Goal: Task Accomplishment & Management: Manage account settings

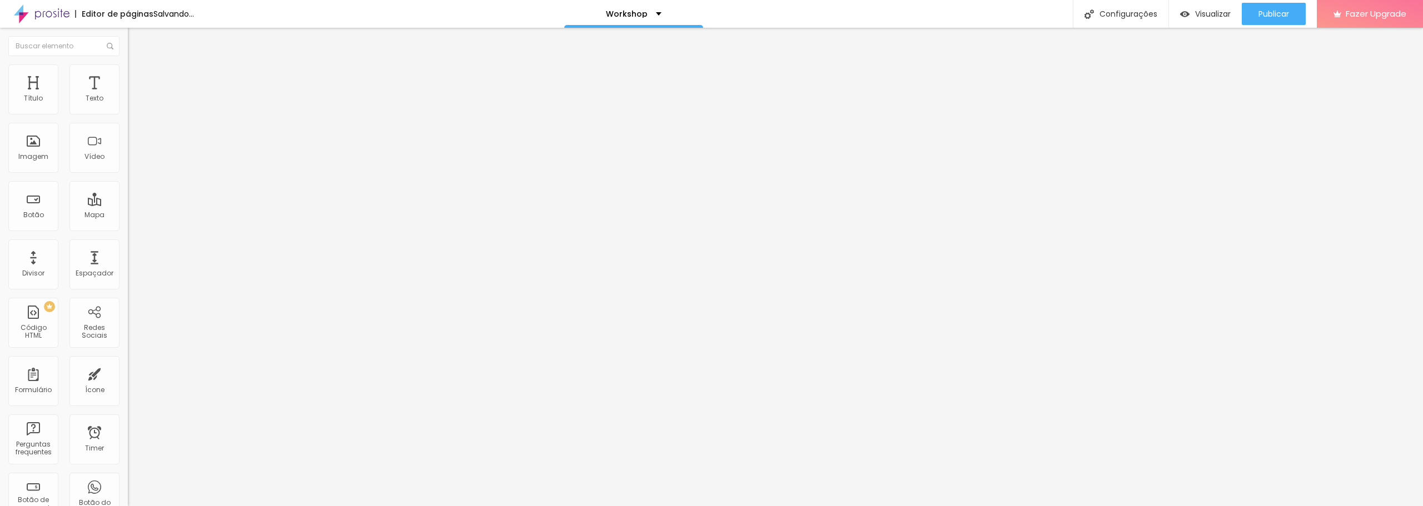
click at [128, 96] on span "Trocar imagem" at bounding box center [158, 90] width 61 height 9
click at [136, 39] on img "button" at bounding box center [140, 40] width 9 height 9
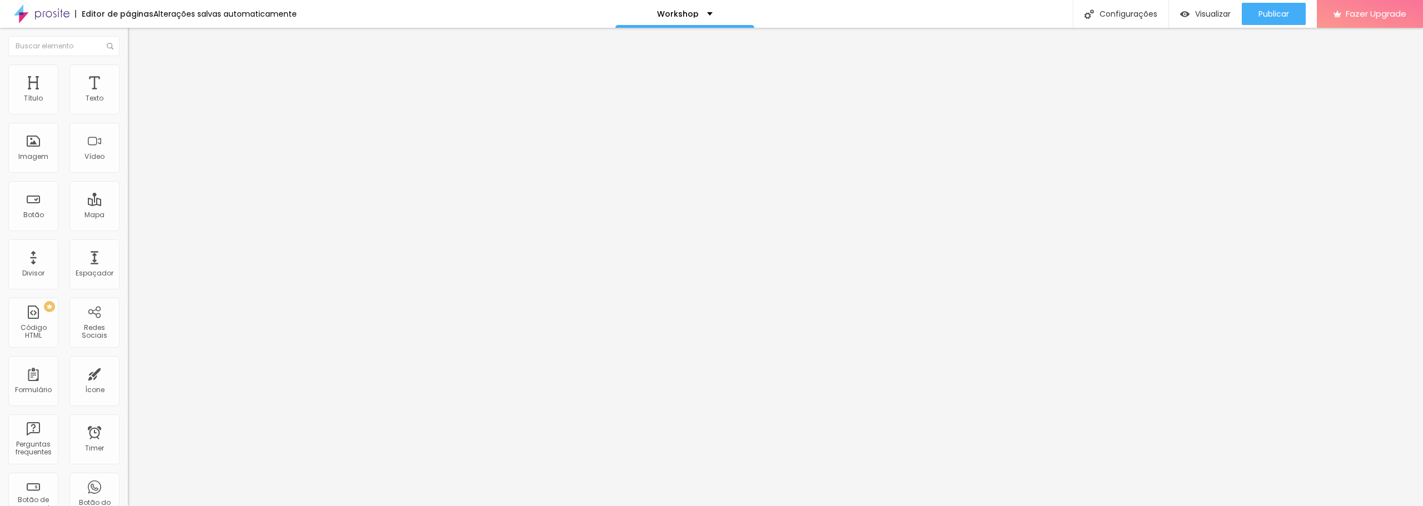
click at [136, 43] on div "Editar Coluna" at bounding box center [170, 40] width 69 height 9
click at [32, 148] on div "Imagem" at bounding box center [33, 148] width 50 height 50
click at [128, 96] on span "Adicionar imagem" at bounding box center [164, 90] width 72 height 9
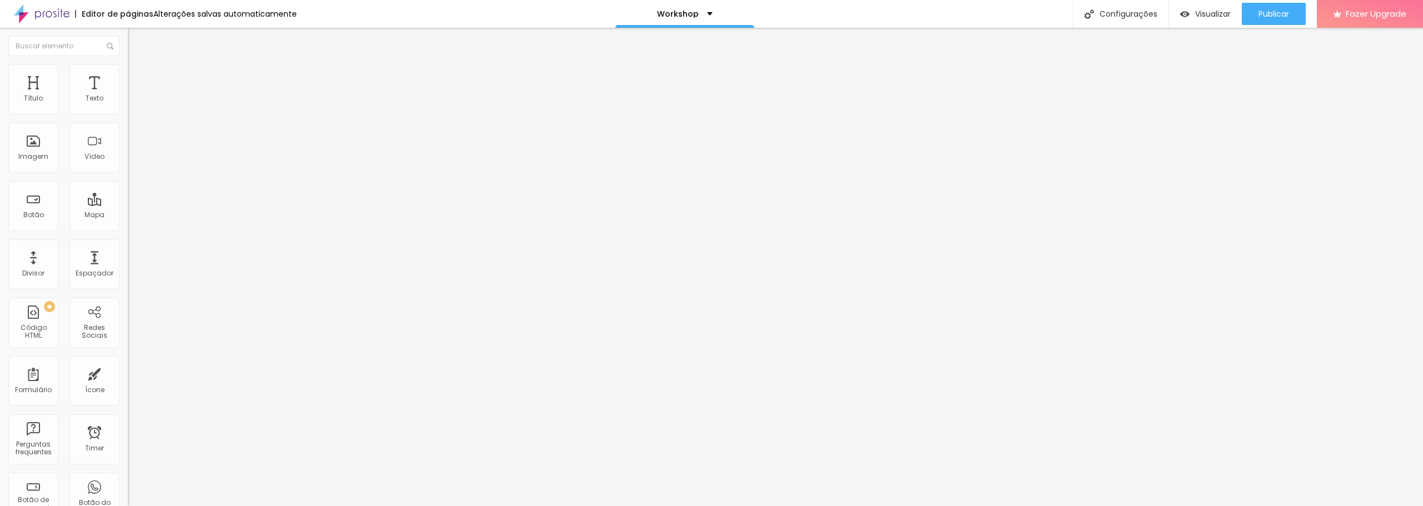
click at [128, 96] on span "Trocar imagem" at bounding box center [158, 90] width 61 height 9
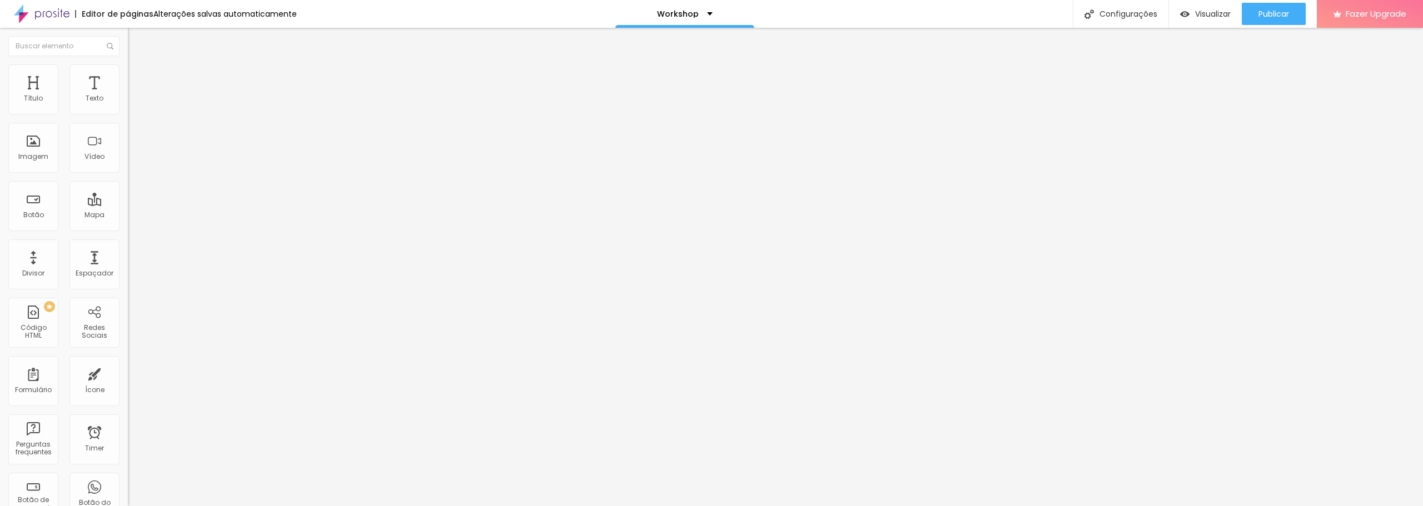
click at [128, 96] on span "Adicionar imagem" at bounding box center [164, 90] width 72 height 9
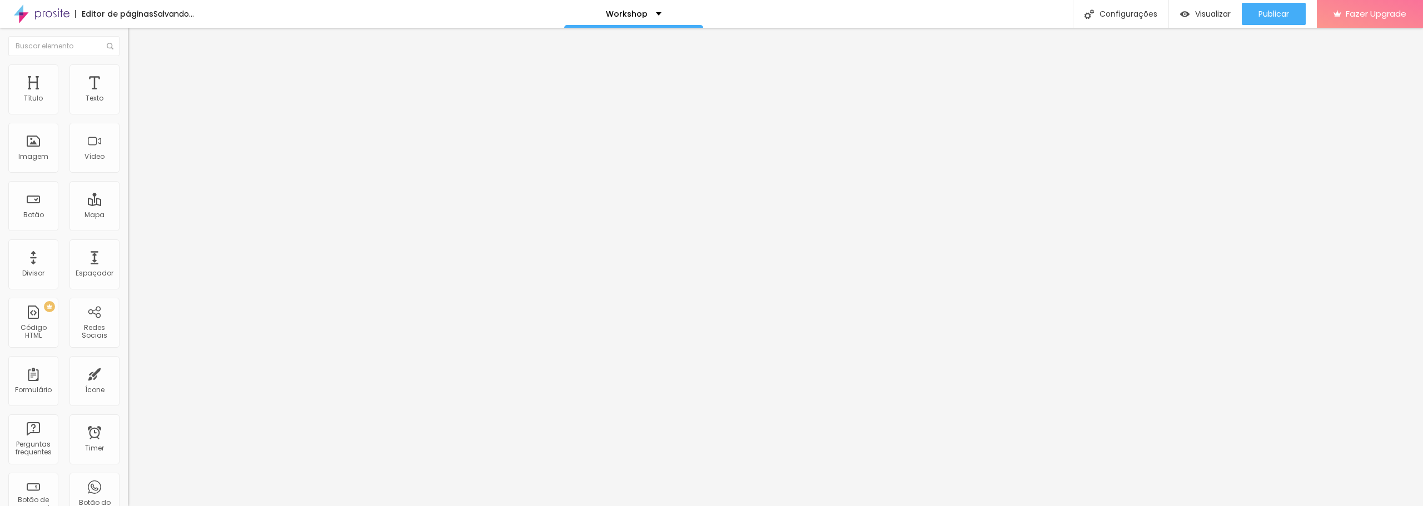
click at [128, 96] on span "Adicionar imagem" at bounding box center [164, 90] width 72 height 9
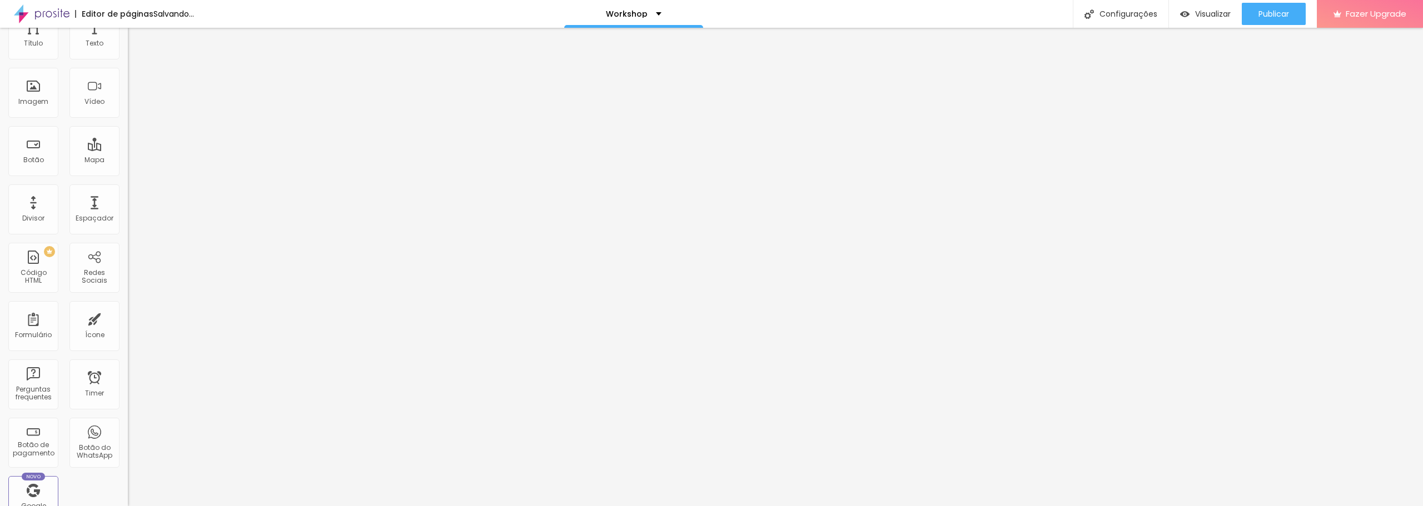
scroll to position [43, 0]
click at [31, 227] on div "Divisor" at bounding box center [33, 231] width 22 height 8
click at [136, 42] on img "button" at bounding box center [140, 40] width 9 height 9
click at [136, 41] on img "button" at bounding box center [140, 40] width 9 height 9
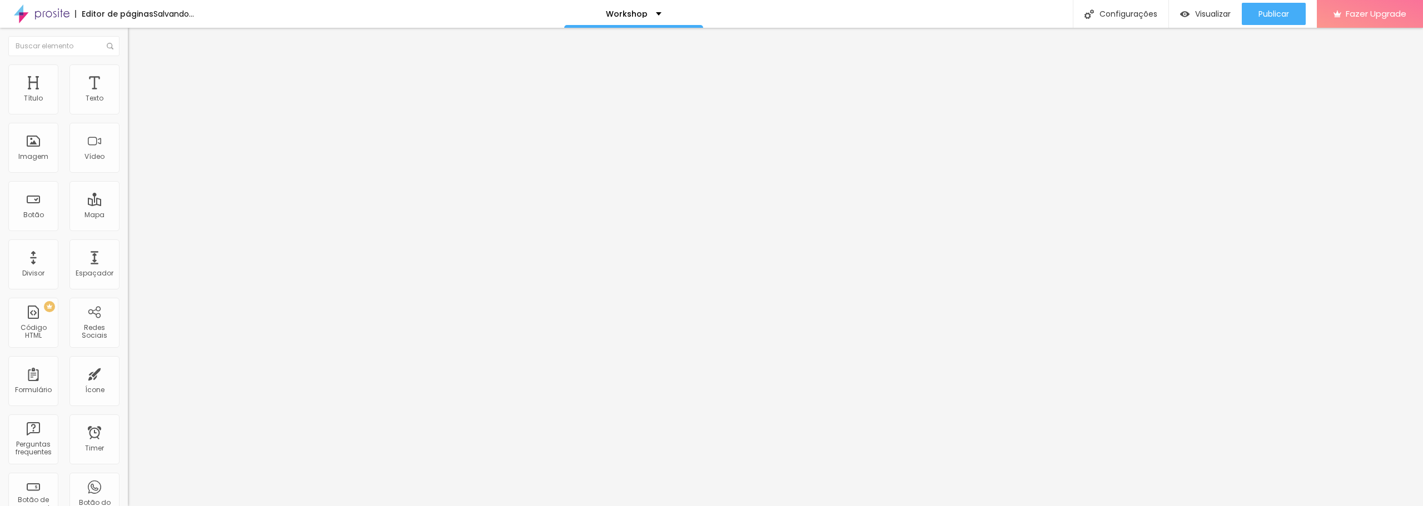
click at [128, 35] on button "Editar Seção" at bounding box center [192, 41] width 128 height 26
click at [128, 73] on li "Estilo" at bounding box center [192, 69] width 128 height 11
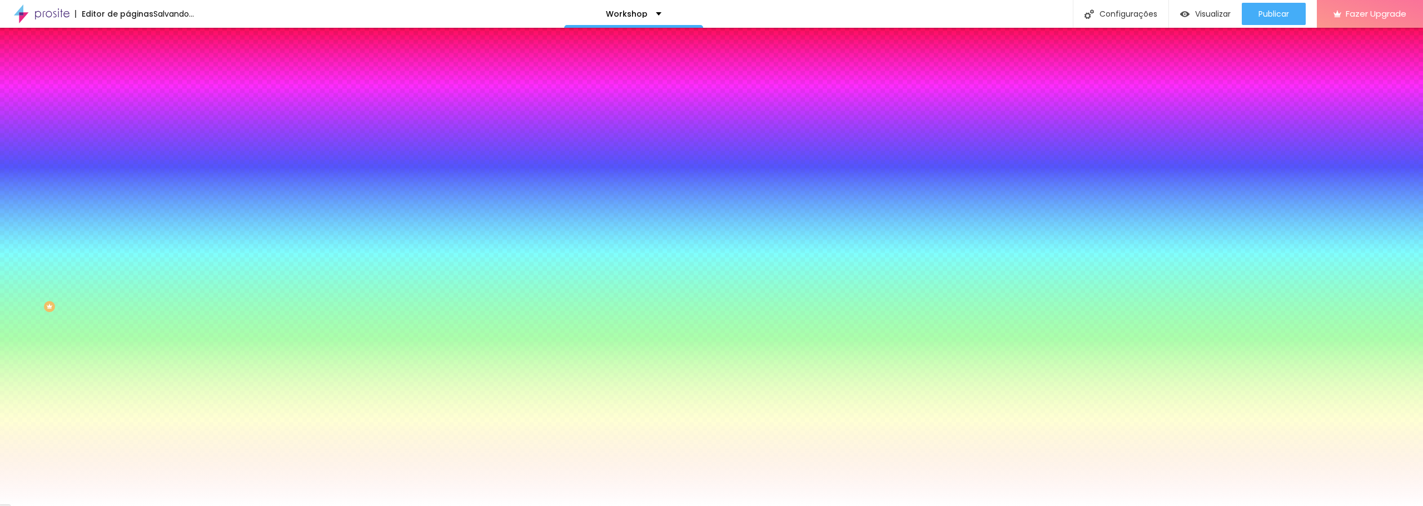
drag, startPoint x: 101, startPoint y: 109, endPoint x: 88, endPoint y: 110, distance: 13.3
click at [128, 110] on input "#FFFFFF" at bounding box center [194, 111] width 133 height 11
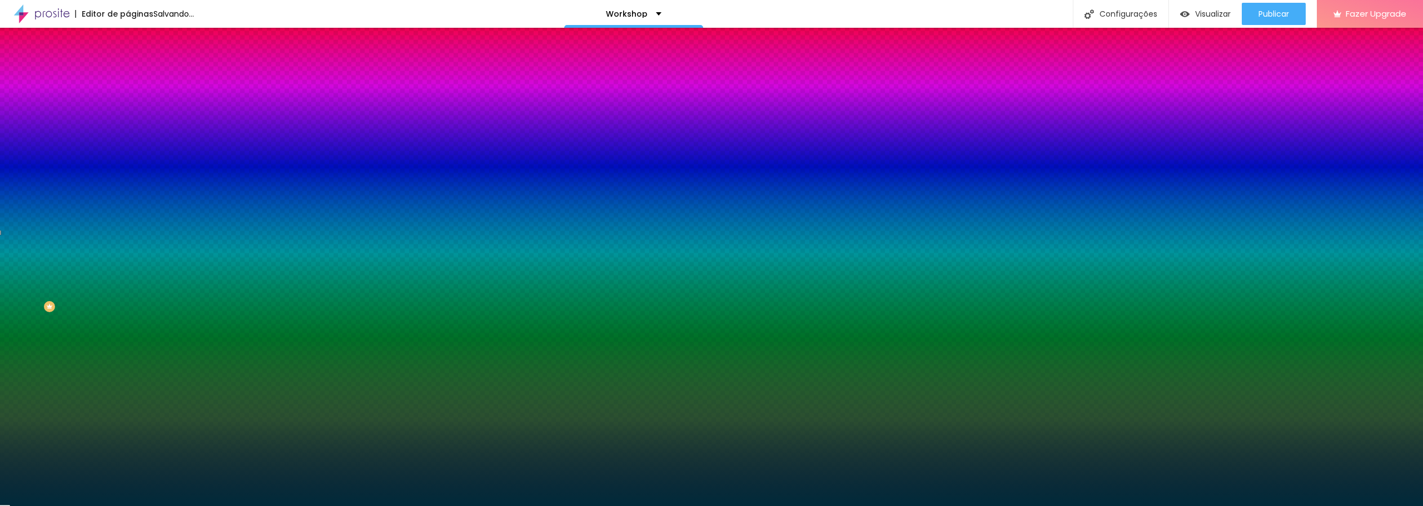
type input "#002A3A"
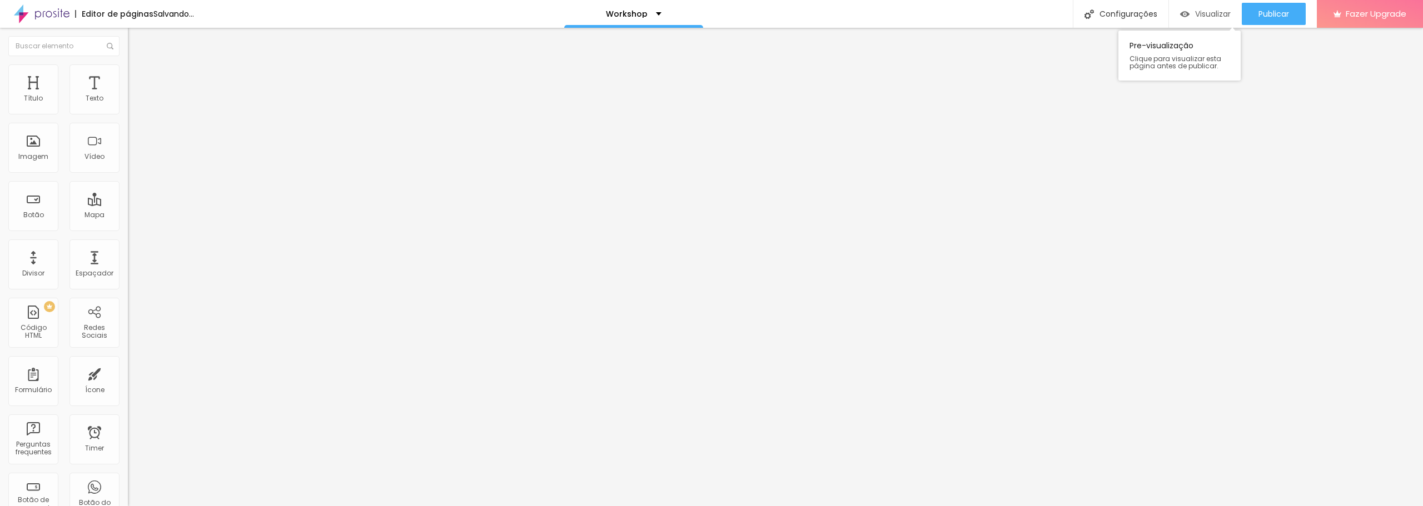
click at [1212, 7] on div "Visualizar" at bounding box center [1205, 14] width 51 height 22
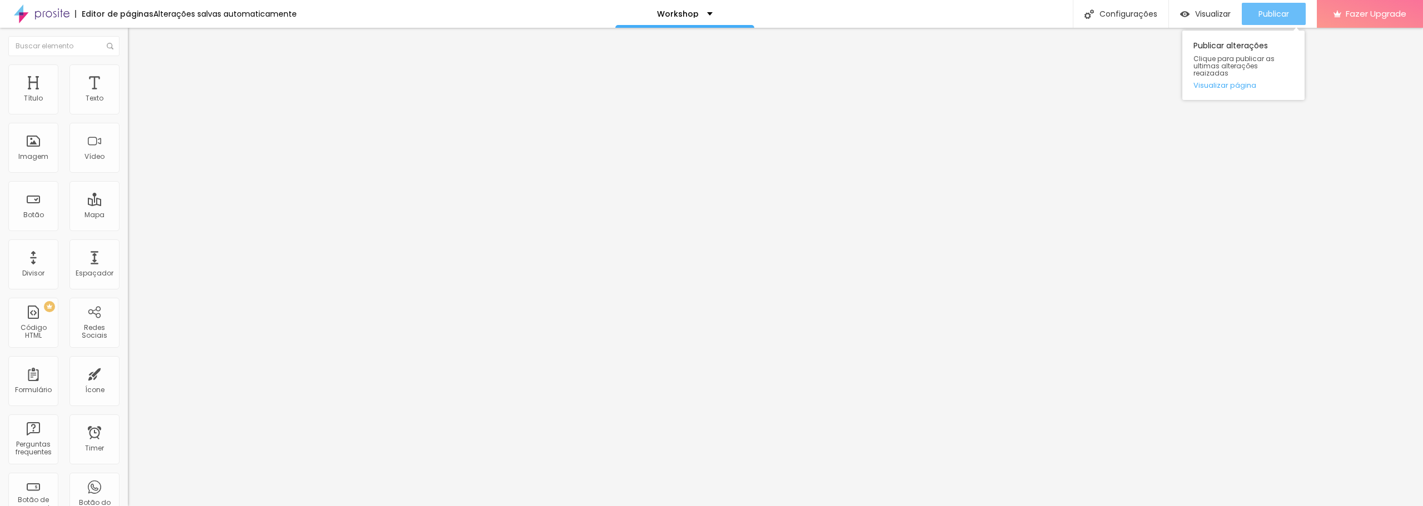
click at [1281, 4] on div "Publicar" at bounding box center [1273, 14] width 31 height 22
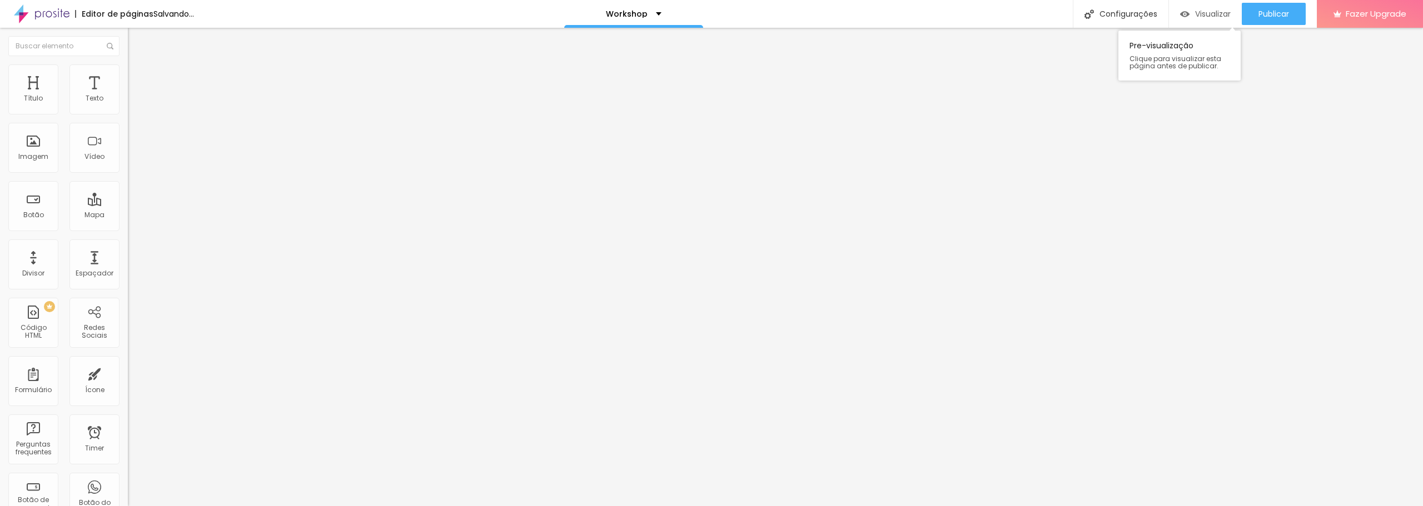
click at [1184, 12] on img "button" at bounding box center [1184, 13] width 9 height 9
click at [128, 69] on img at bounding box center [133, 69] width 10 height 10
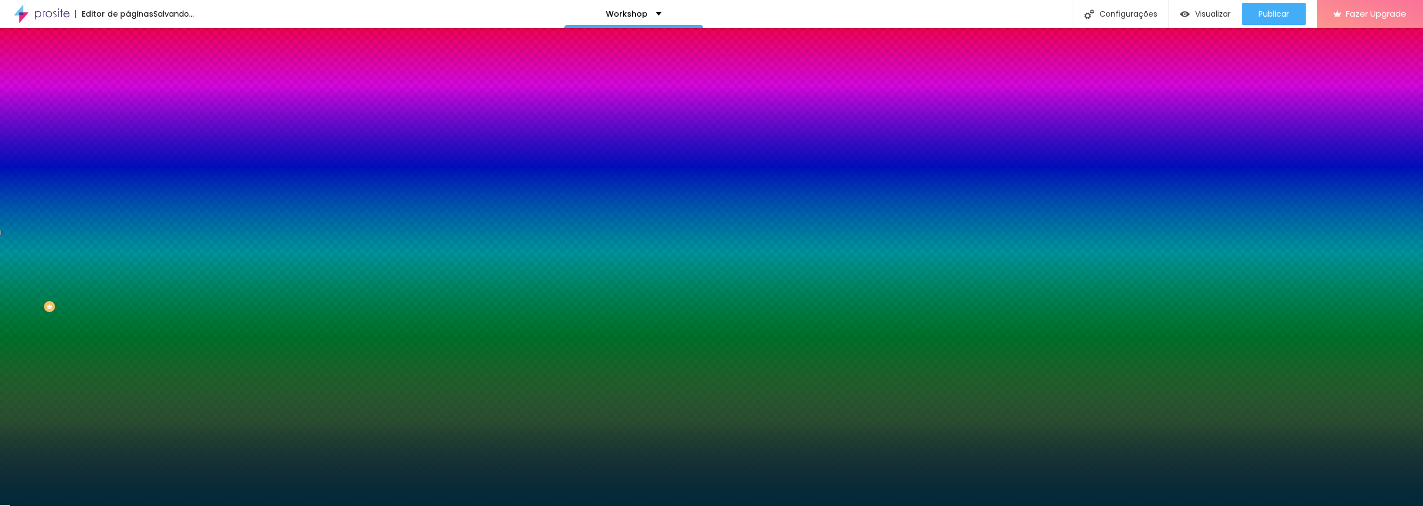
drag, startPoint x: 116, startPoint y: 109, endPoint x: 80, endPoint y: 110, distance: 36.1
click at [128, 110] on div "#002A3A" at bounding box center [192, 111] width 128 height 11
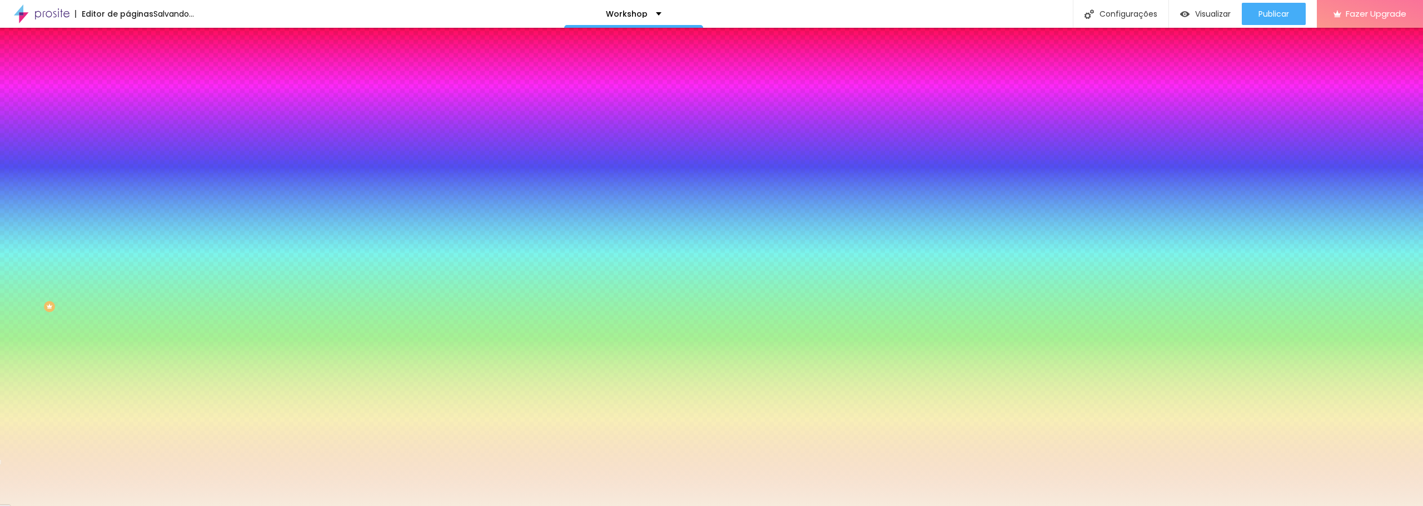
type input "#F7EBDC"
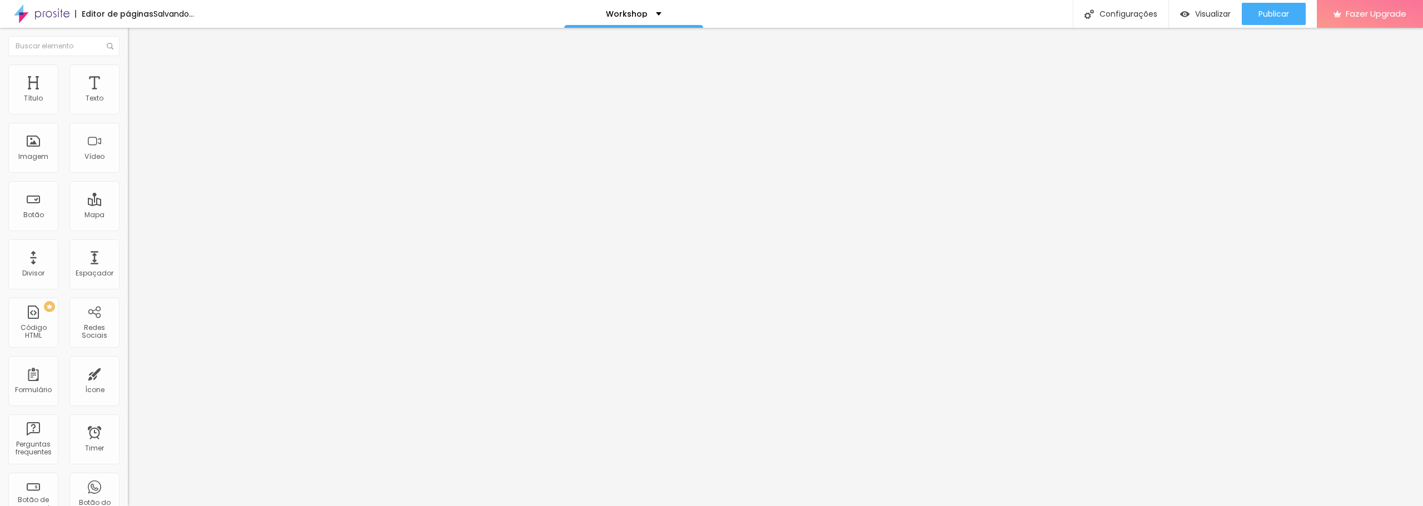
click at [128, 71] on img at bounding box center [133, 69] width 10 height 10
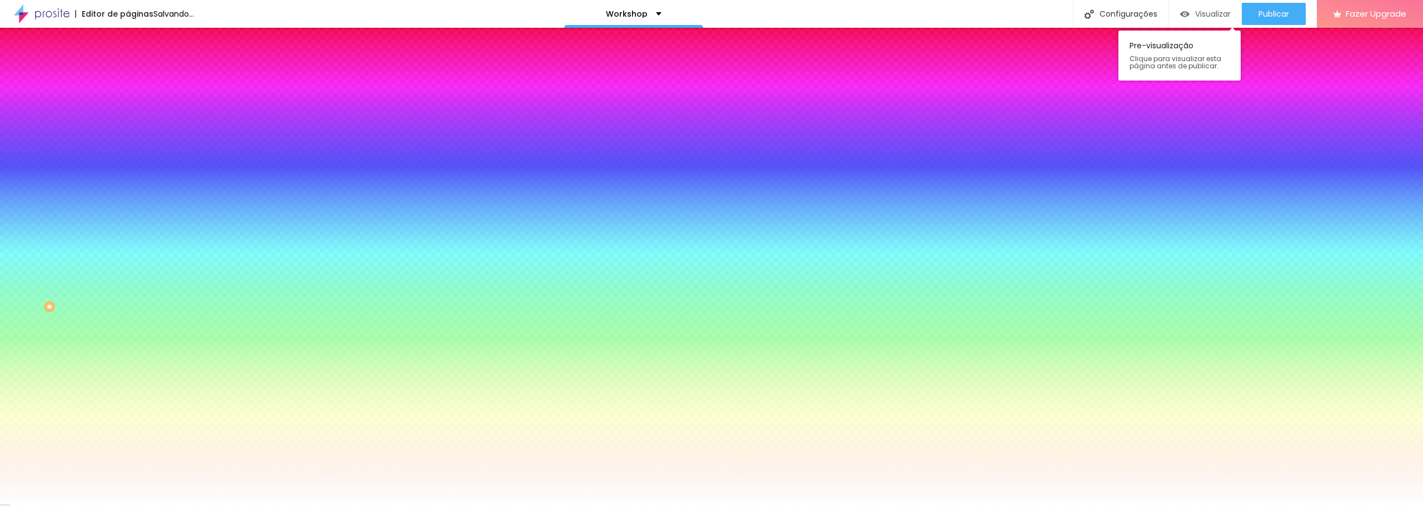
click at [1217, 12] on span "Visualizar" at bounding box center [1213, 13] width 36 height 9
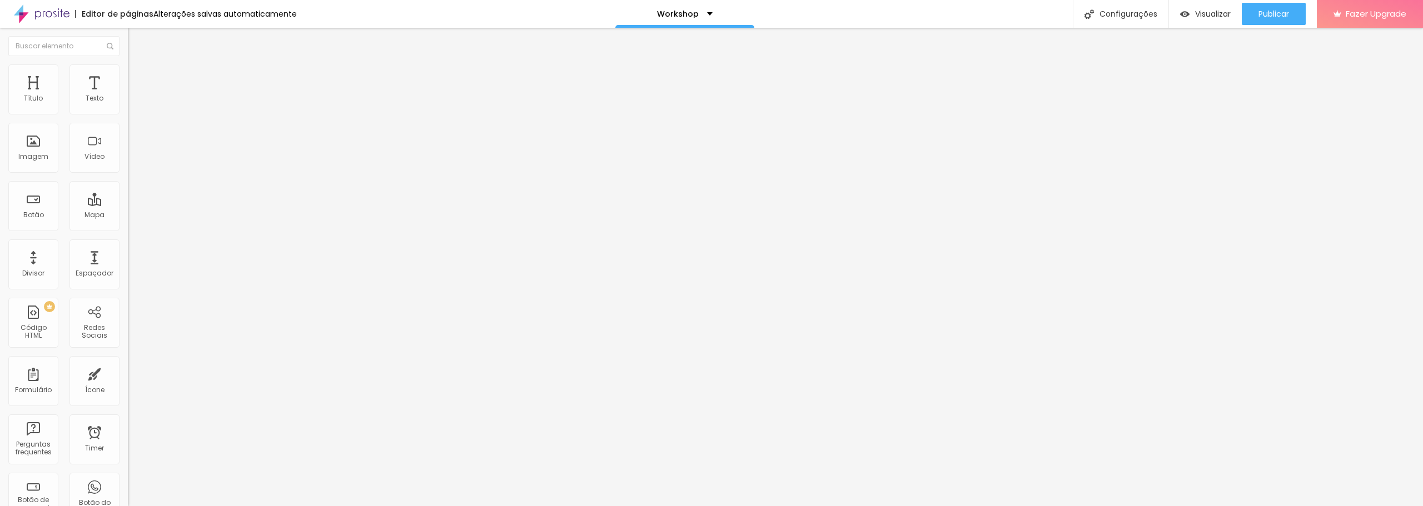
click at [138, 74] on span "Estilo" at bounding box center [146, 71] width 17 height 9
click at [128, 67] on img at bounding box center [133, 69] width 10 height 10
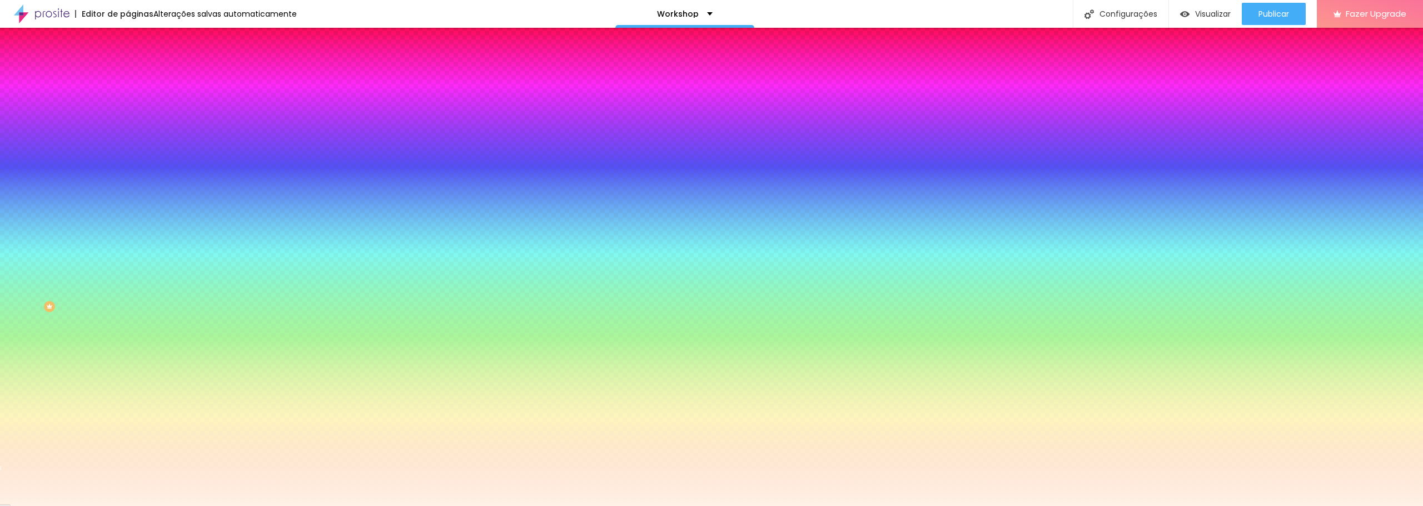
click at [128, 68] on img at bounding box center [133, 69] width 10 height 10
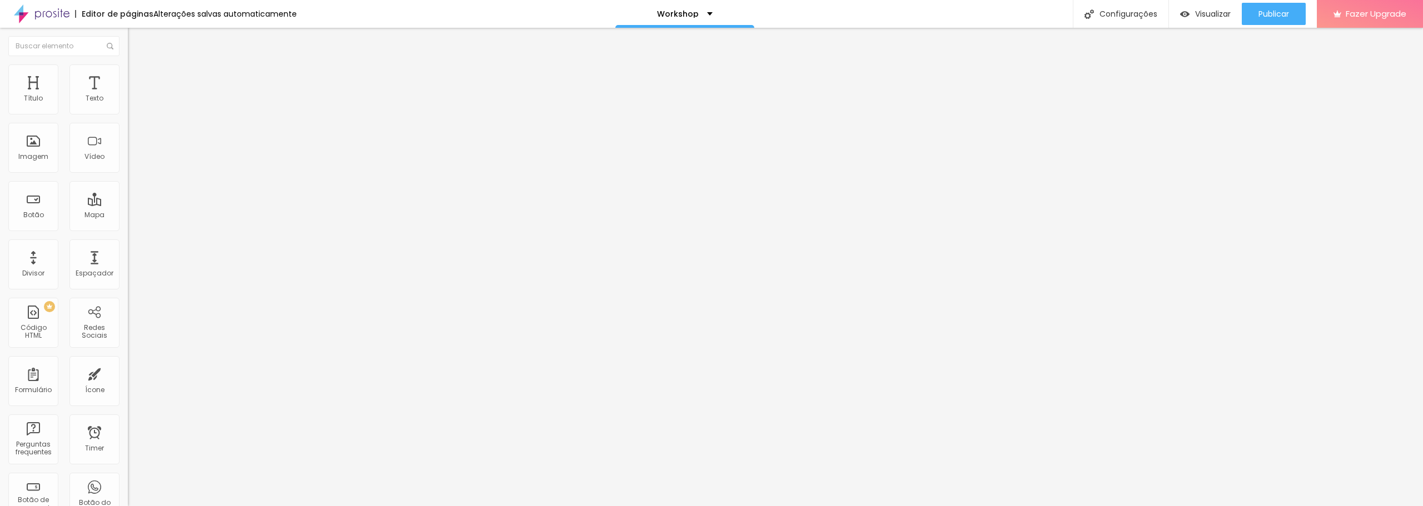
click at [138, 77] on span "Estilo" at bounding box center [146, 71] width 17 height 9
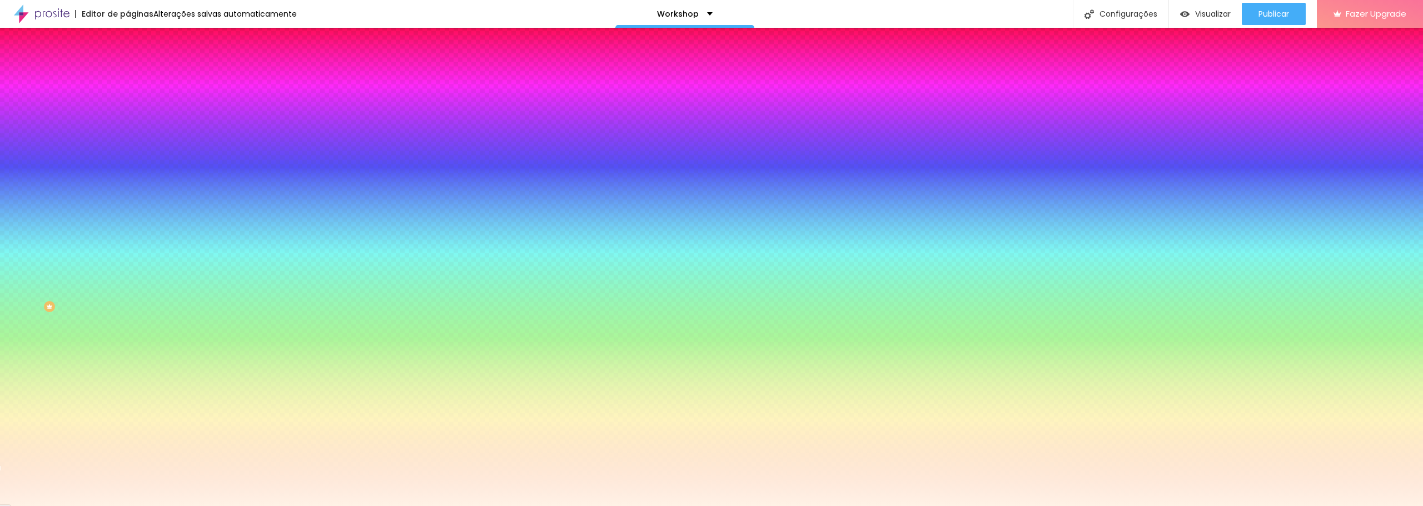
drag, startPoint x: 114, startPoint y: 202, endPoint x: 94, endPoint y: 202, distance: 20.6
click at [128, 162] on input "#FFF2E6" at bounding box center [194, 156] width 133 height 11
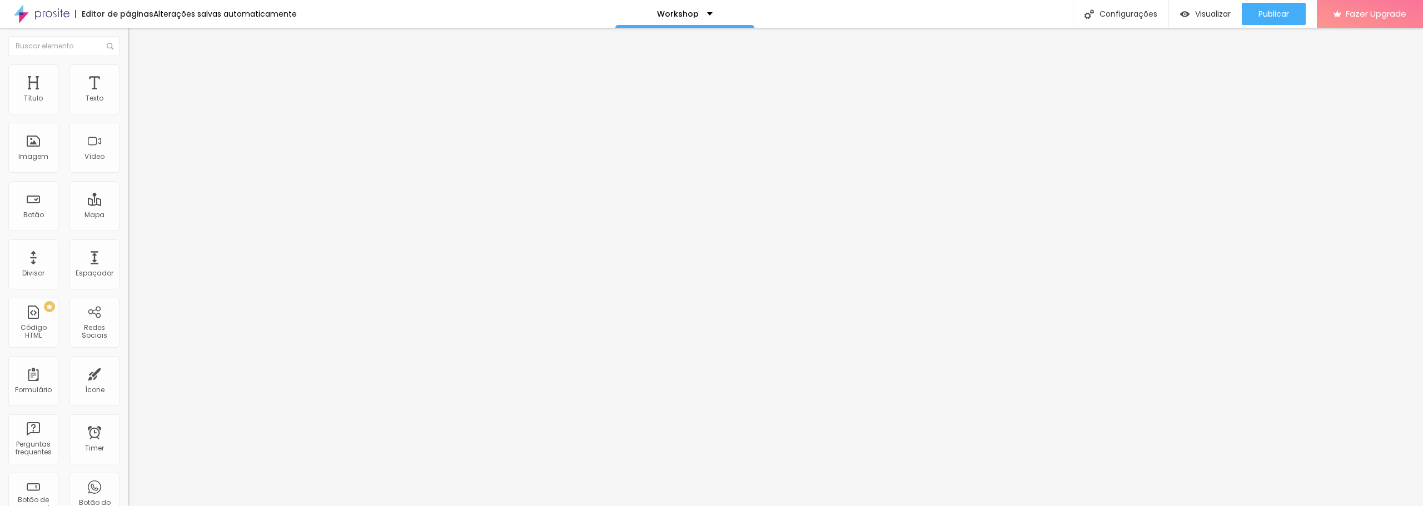
click at [138, 77] on span "Estilo" at bounding box center [146, 71] width 17 height 9
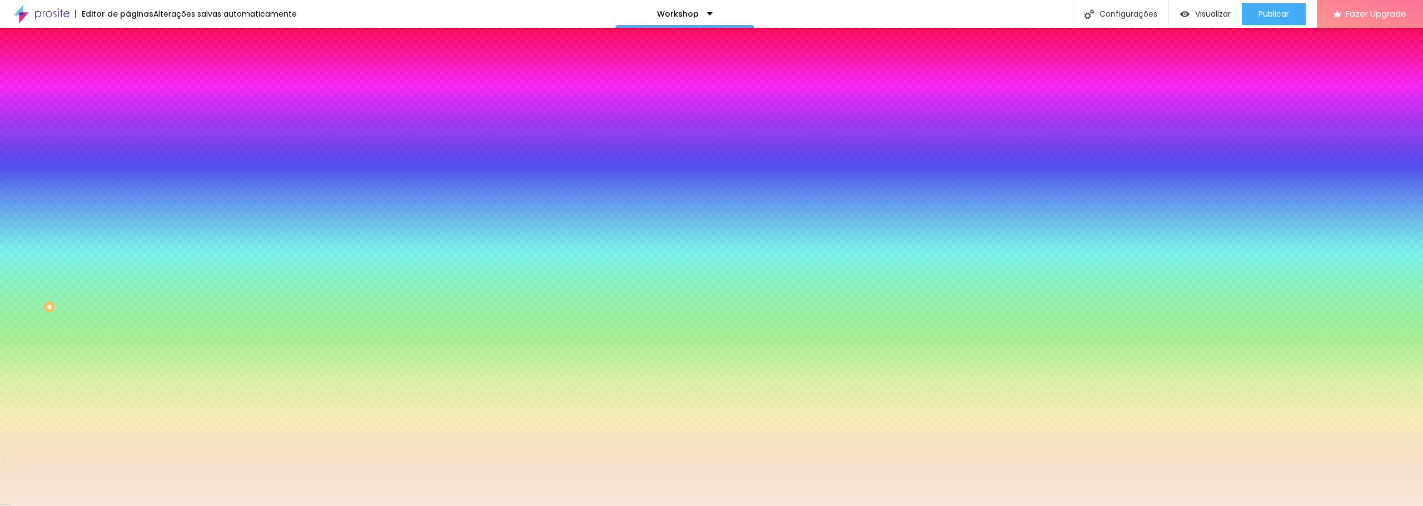
drag, startPoint x: 114, startPoint y: 110, endPoint x: 94, endPoint y: 109, distance: 20.0
click at [128, 109] on input "#F7EBDC" at bounding box center [194, 111] width 133 height 11
paste input "FF2E6"
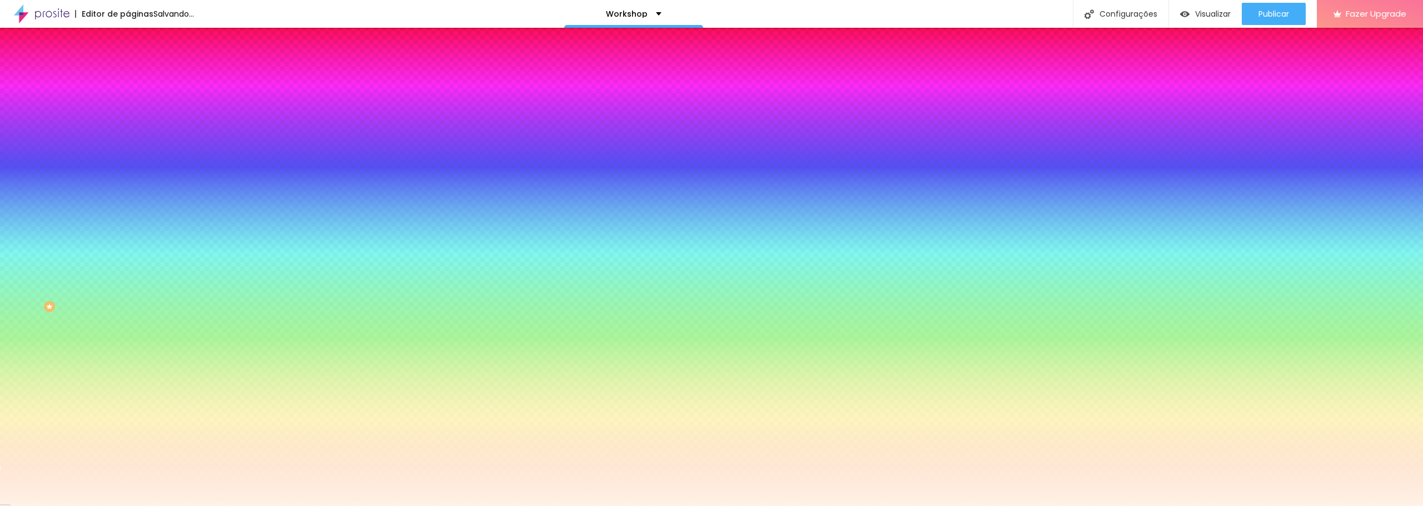
type input "#FFF2E6"
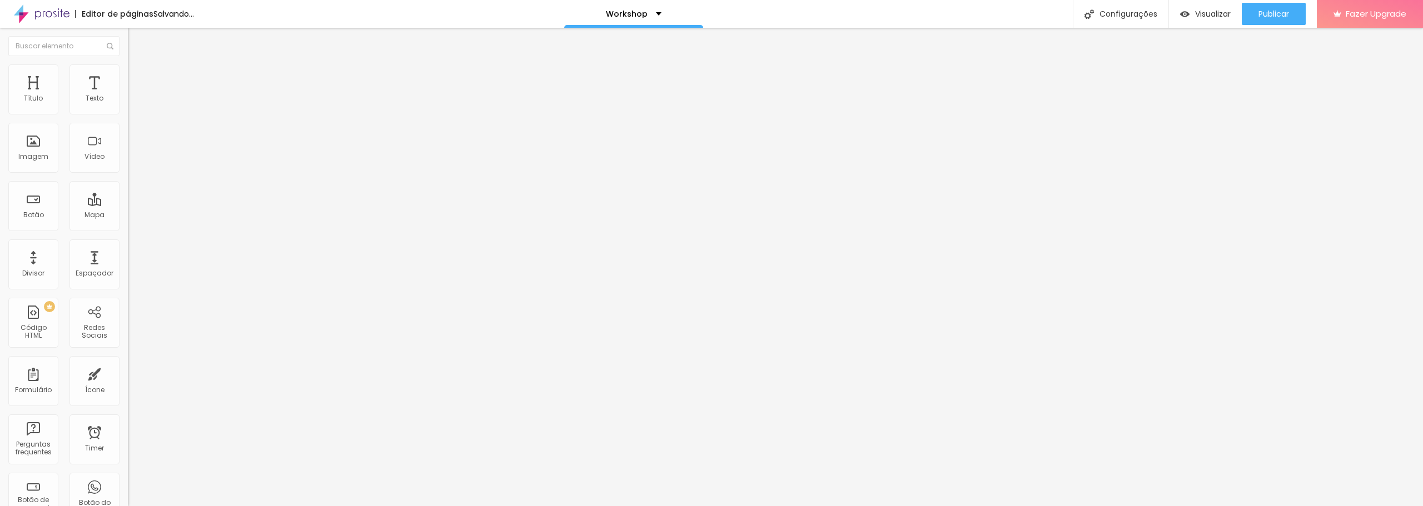
click at [128, 66] on img at bounding box center [133, 69] width 10 height 10
click at [128, 71] on img at bounding box center [133, 69] width 10 height 10
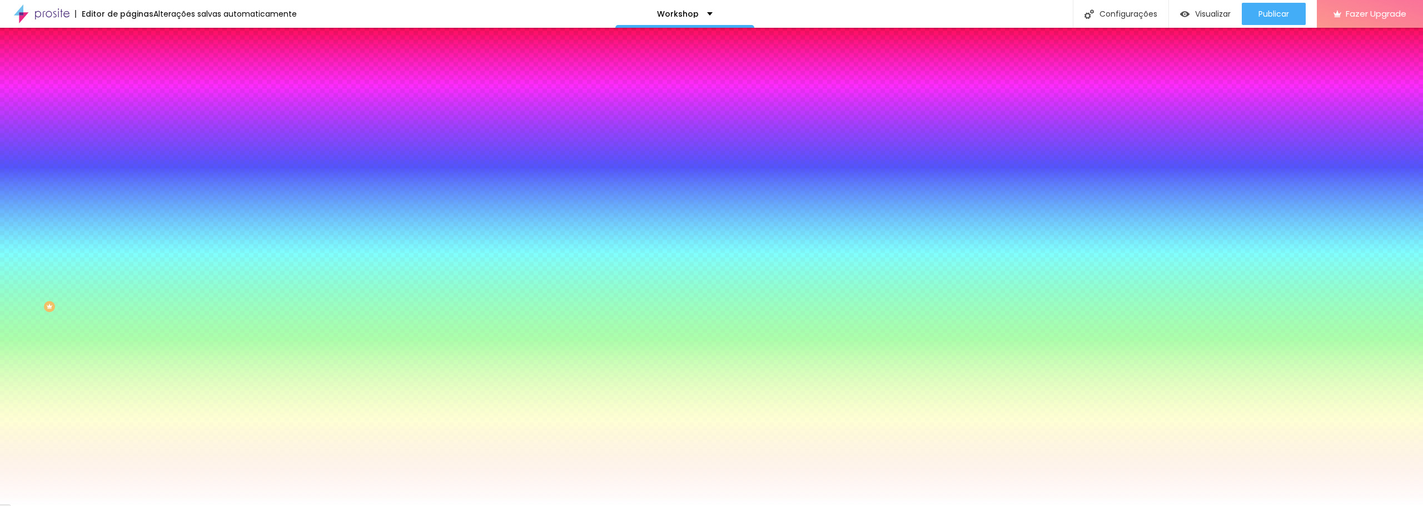
drag, startPoint x: 114, startPoint y: 109, endPoint x: 95, endPoint y: 108, distance: 18.9
click at [128, 108] on input "#FFFFFF" at bounding box center [194, 111] width 133 height 11
paste input "2E6"
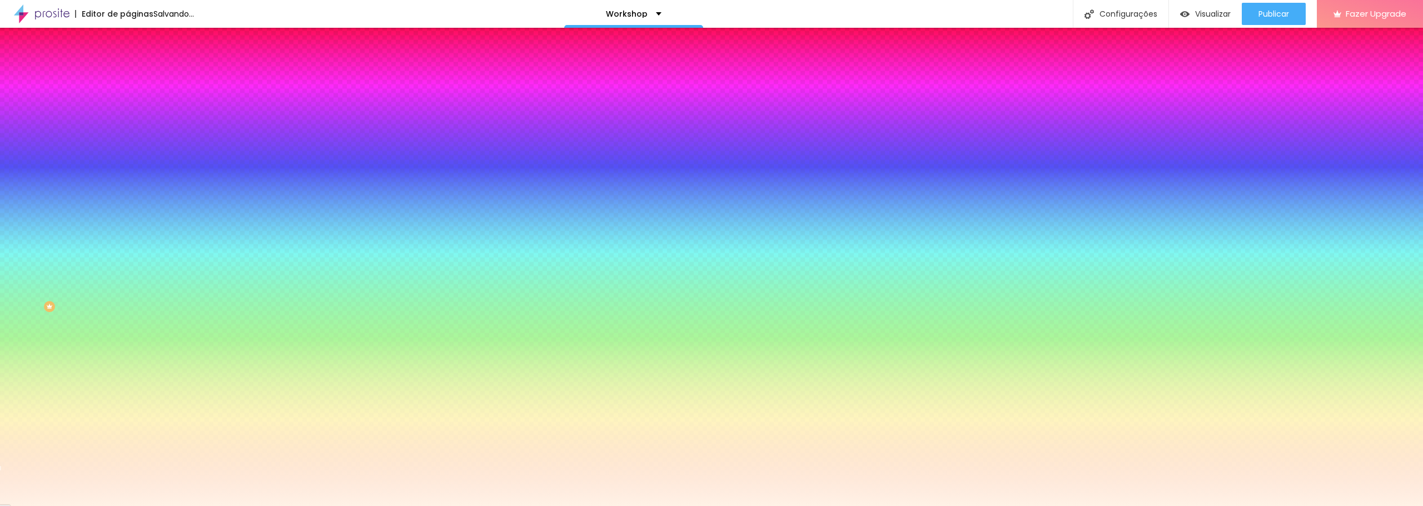
type input "#FFF2E6"
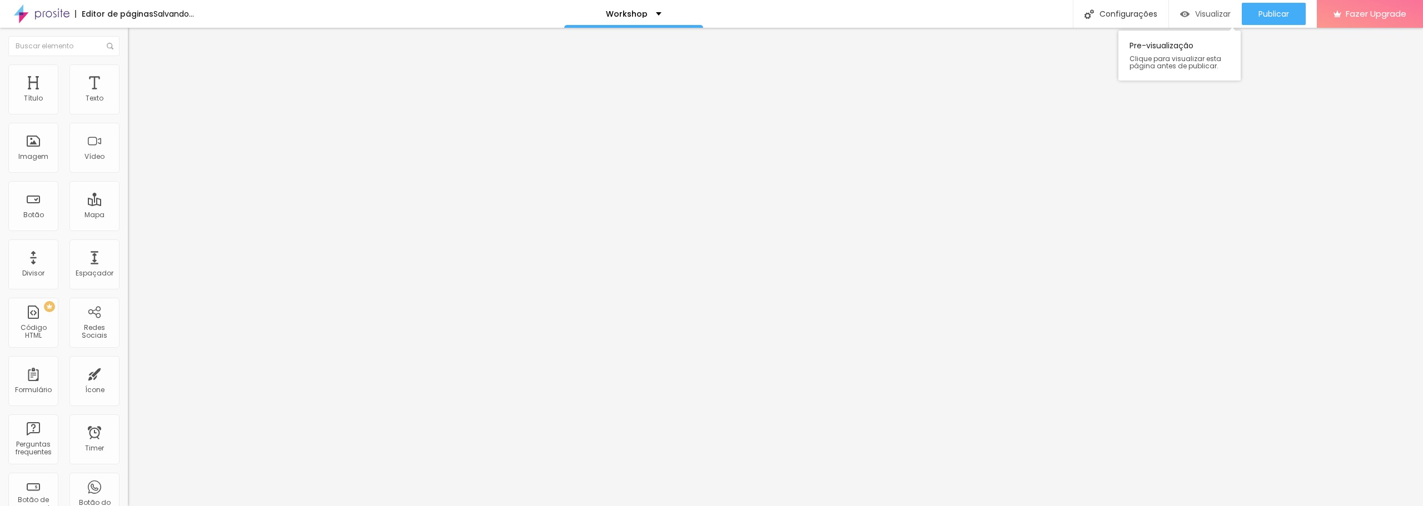
click at [1196, 16] on span "Visualizar" at bounding box center [1213, 13] width 36 height 9
click at [1190, 4] on div "Visualizar" at bounding box center [1205, 14] width 51 height 22
click at [1218, 16] on span "Visualizar" at bounding box center [1213, 13] width 36 height 9
click at [1208, 16] on span "Visualizar" at bounding box center [1213, 13] width 36 height 9
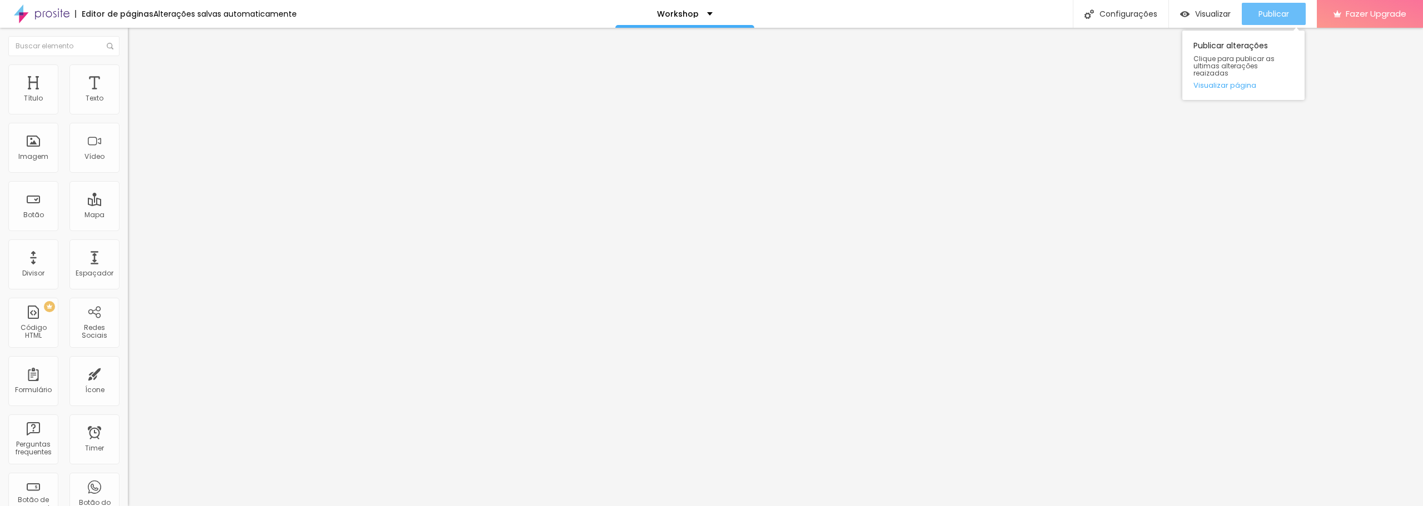
click at [1258, 9] on span "Publicar" at bounding box center [1273, 13] width 31 height 9
click at [128, 68] on li "Estilo" at bounding box center [192, 69] width 128 height 11
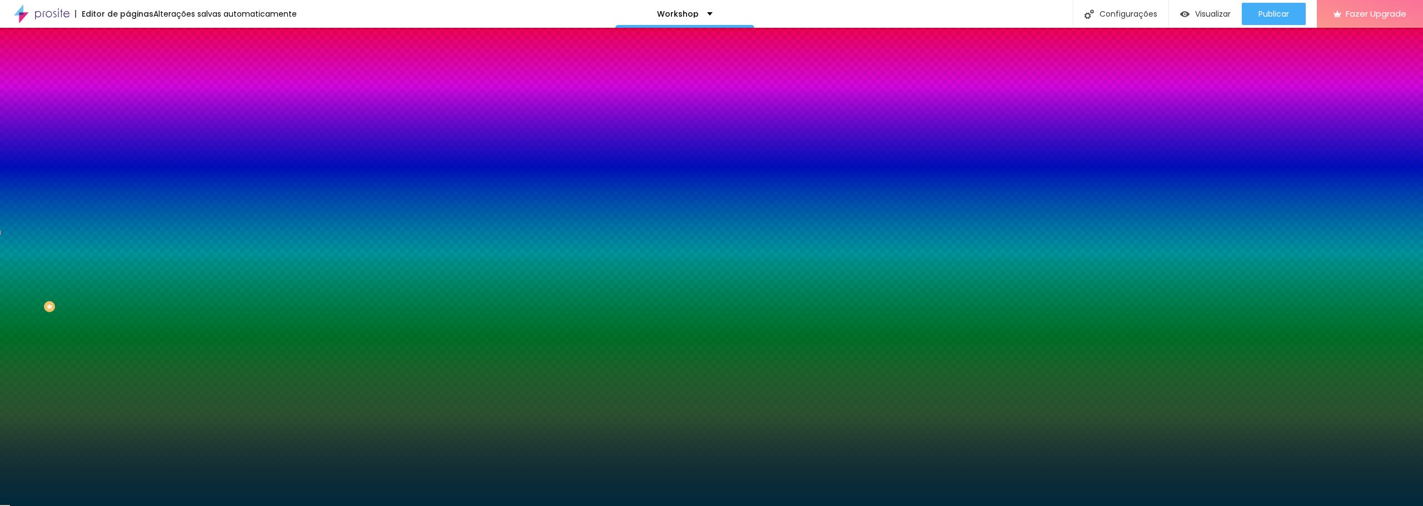
drag, startPoint x: 109, startPoint y: 199, endPoint x: 88, endPoint y: 200, distance: 21.7
click at [128, 162] on input "#002A3A" at bounding box center [194, 156] width 133 height 11
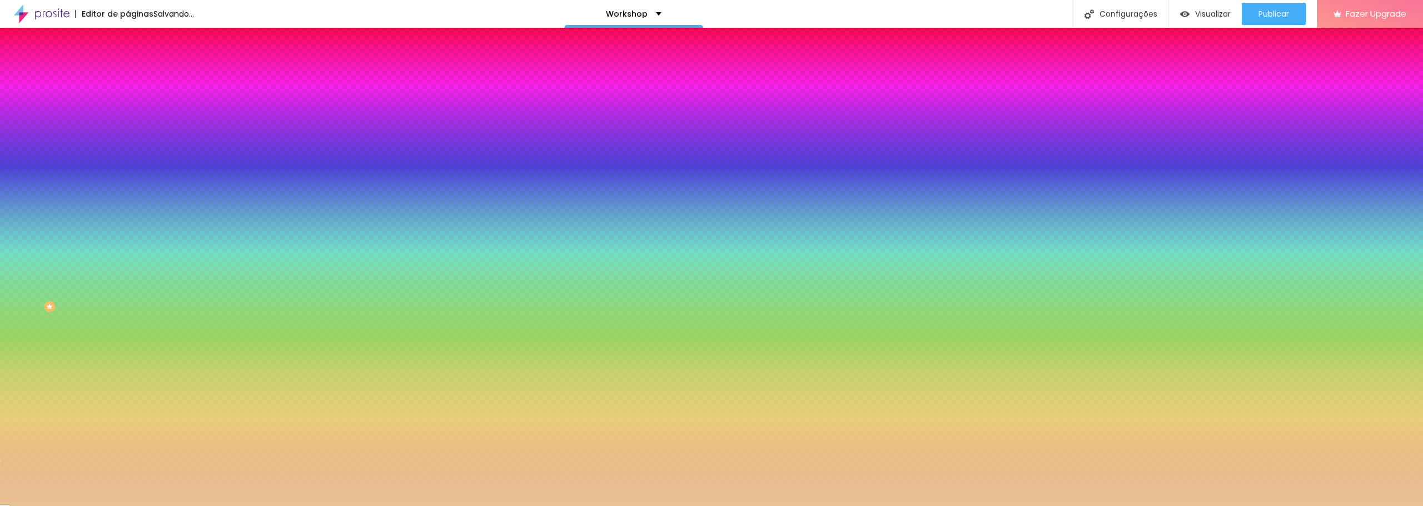
type input "#E8C395"
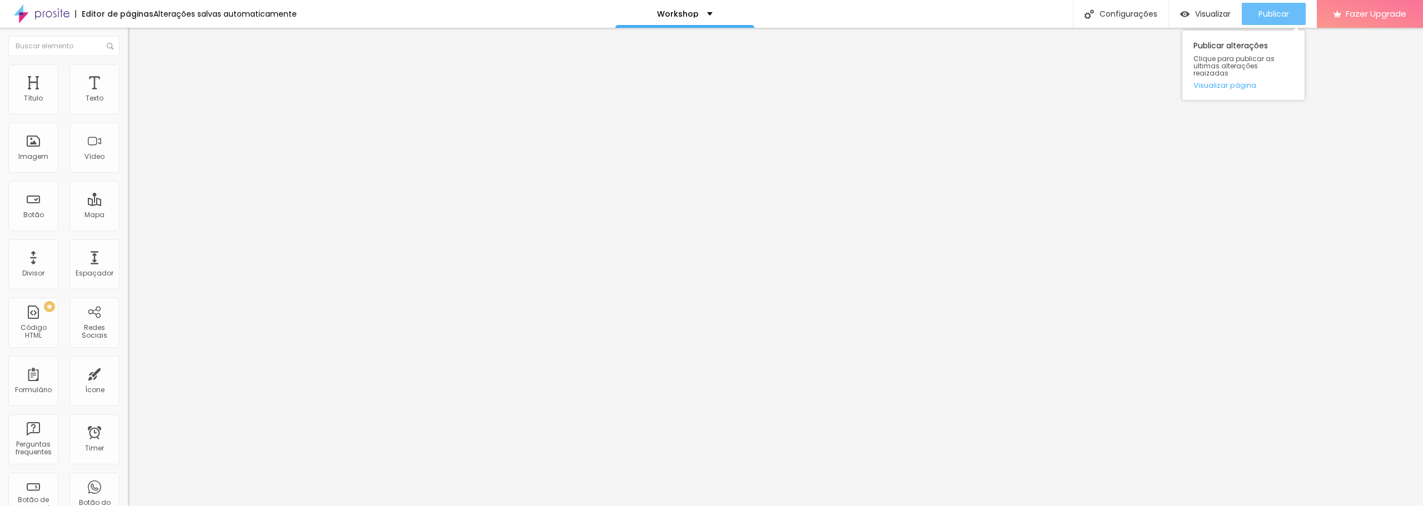
click at [1278, 8] on div "Publicar" at bounding box center [1273, 14] width 31 height 22
click at [128, 69] on img at bounding box center [133, 69] width 10 height 10
click at [128, 63] on img at bounding box center [133, 58] width 10 height 10
click at [128, 107] on button "button" at bounding box center [136, 101] width 16 height 12
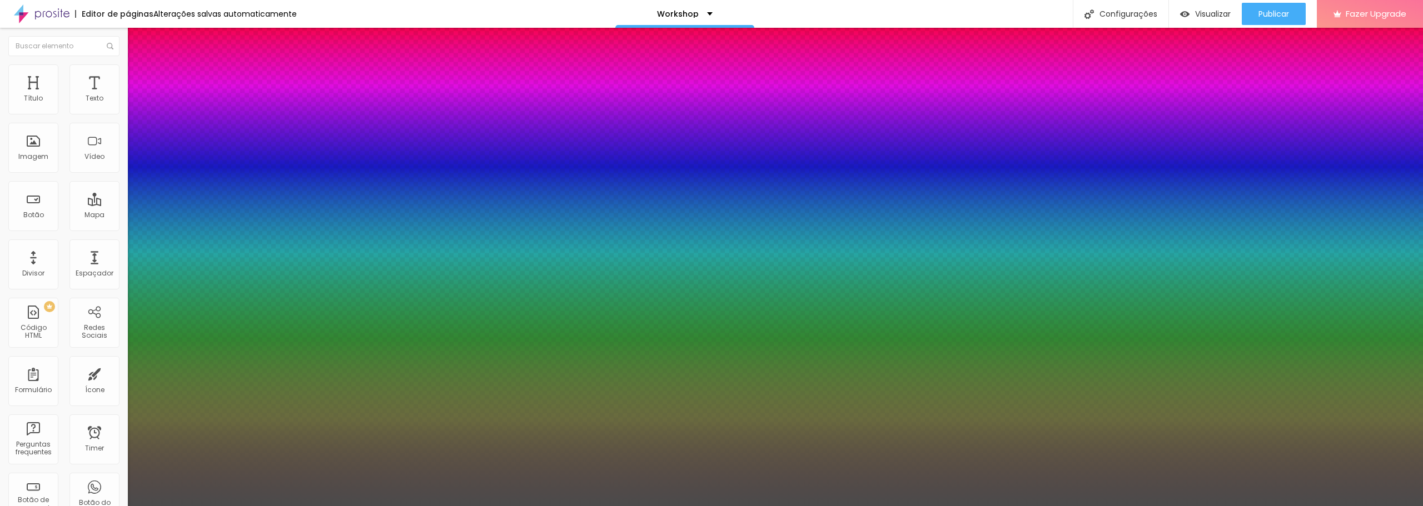
type input "1"
drag, startPoint x: 252, startPoint y: 288, endPoint x: 231, endPoint y: 289, distance: 21.7
type input "#00"
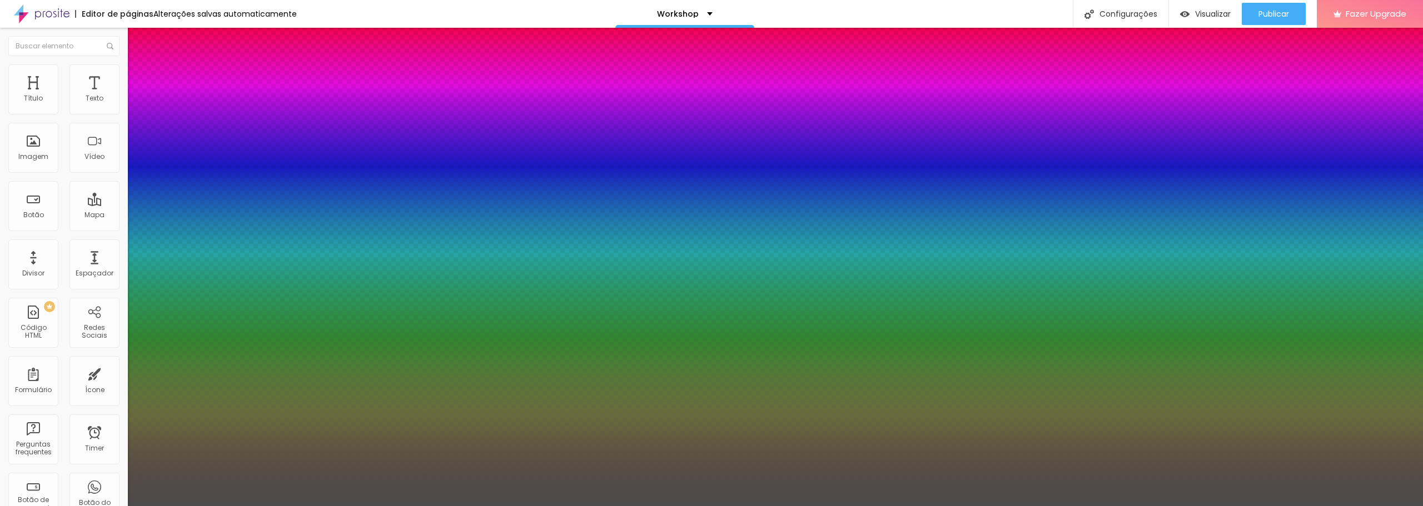
type input "1"
type input "#002"
type input "1"
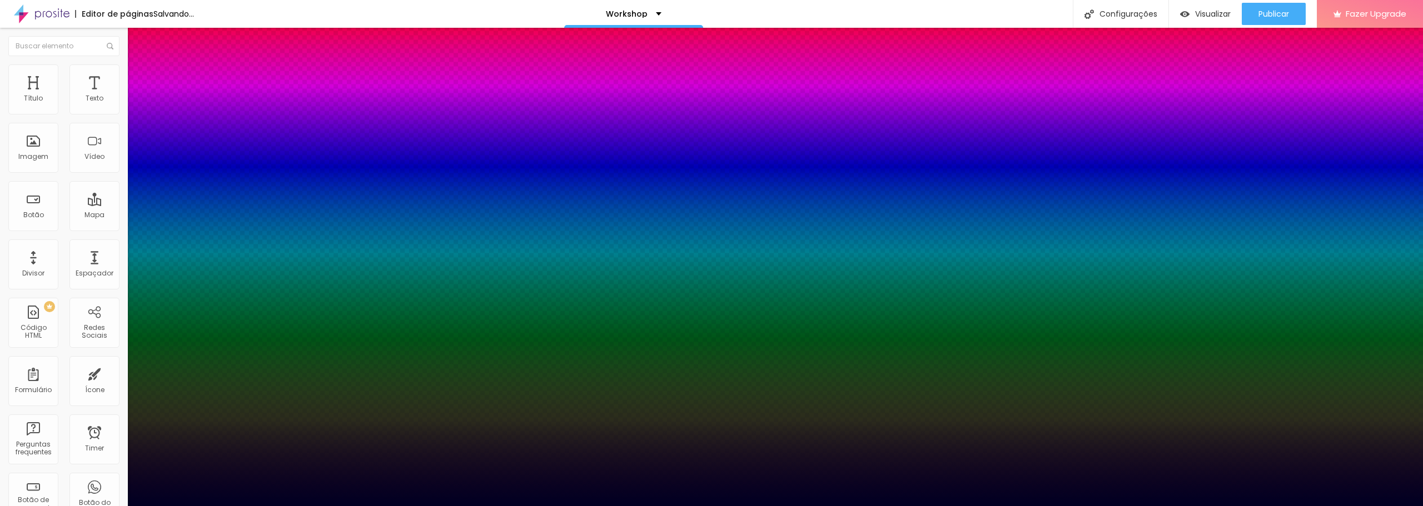
type input "#002A3"
type input "1"
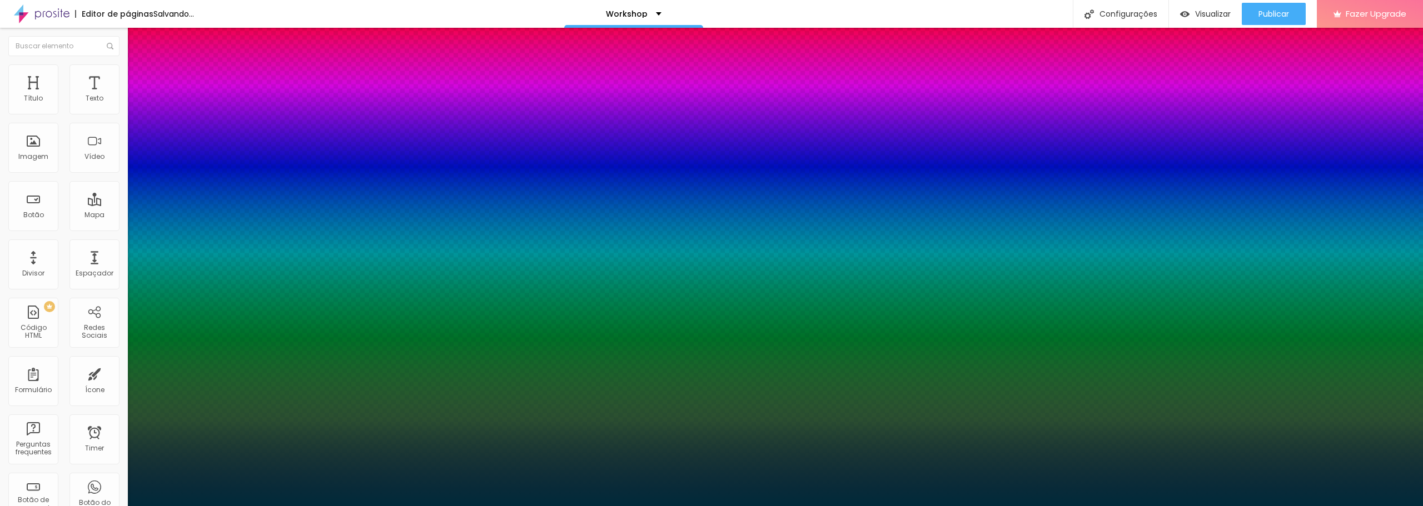
type input "#002A3A"
type input "1"
drag, startPoint x: 1421, startPoint y: 73, endPoint x: 1421, endPoint y: 79, distance: 6.1
click at [1421, 506] on div at bounding box center [711, 506] width 1423 height 0
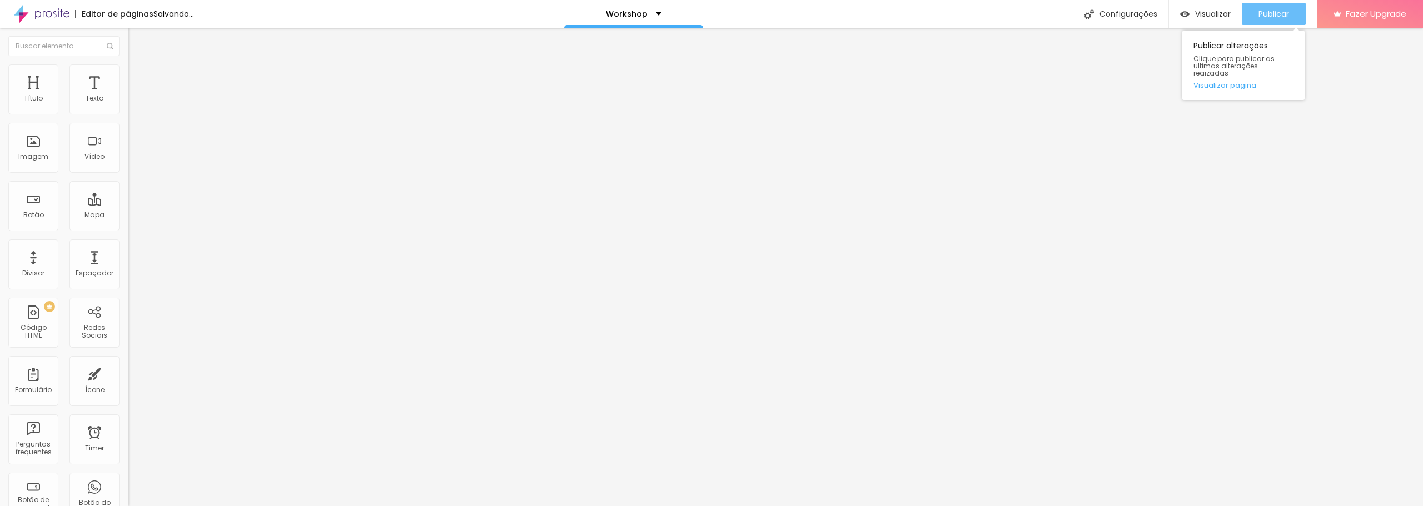
click at [1268, 17] on span "Publicar" at bounding box center [1273, 13] width 31 height 9
click at [1280, 9] on span "Publicar" at bounding box center [1273, 13] width 31 height 9
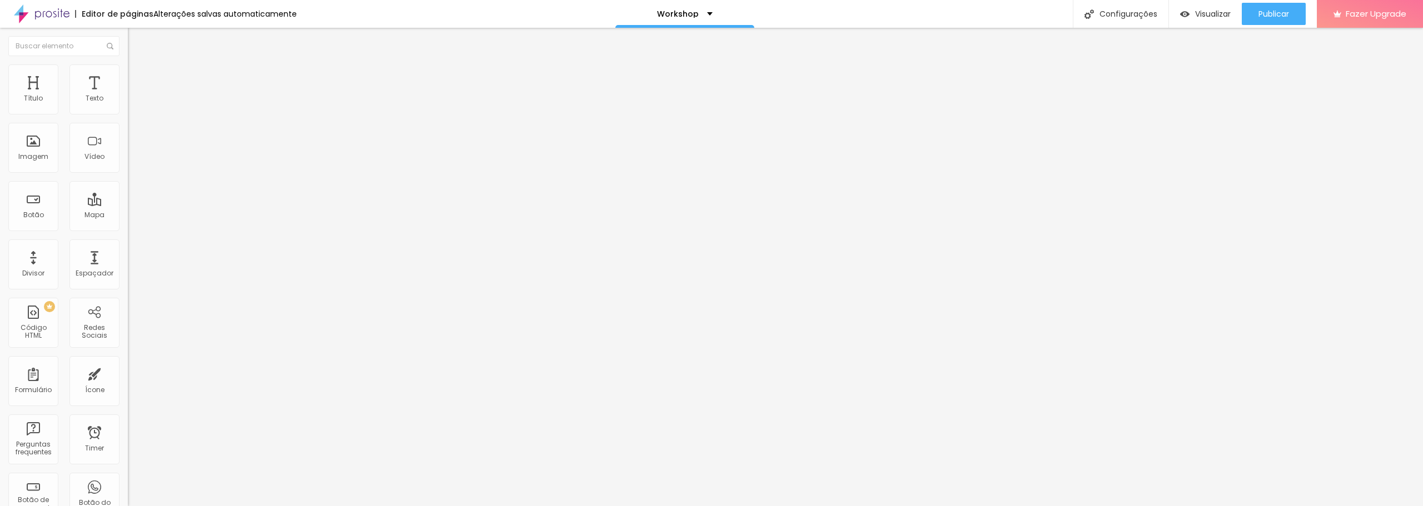
click at [128, 229] on input "https://" at bounding box center [194, 223] width 133 height 11
type input "https://http://wa.me/5585992881711"
click at [128, 229] on input "https://http://wa.me/5585992881711" at bounding box center [194, 223] width 133 height 11
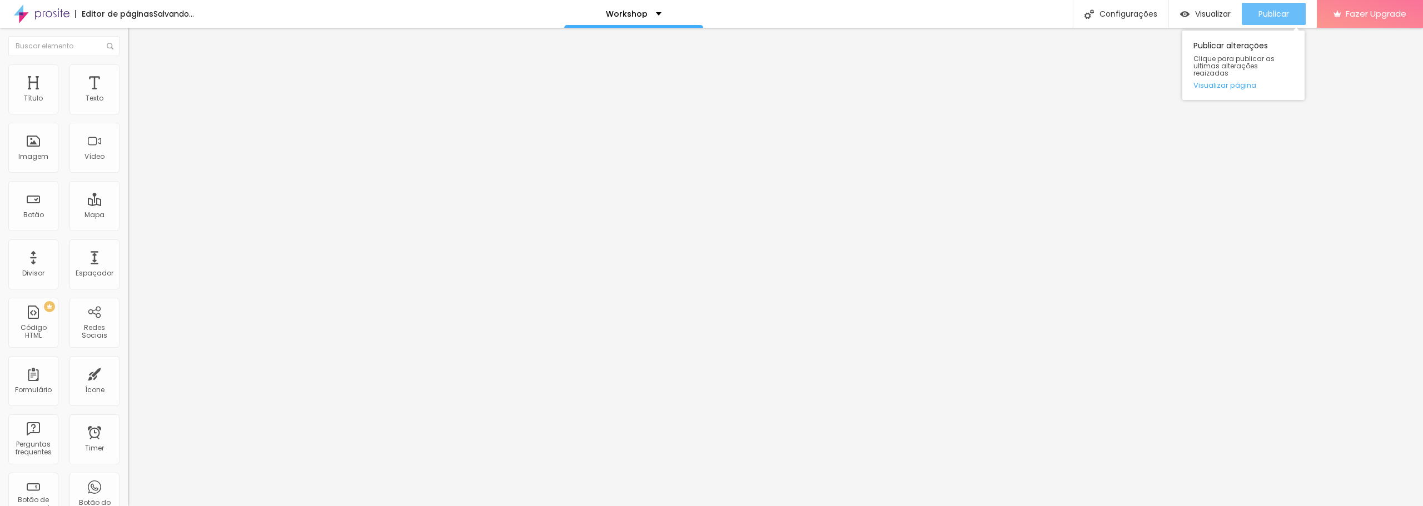
click at [1250, 14] on button "Publicar" at bounding box center [1274, 14] width 64 height 22
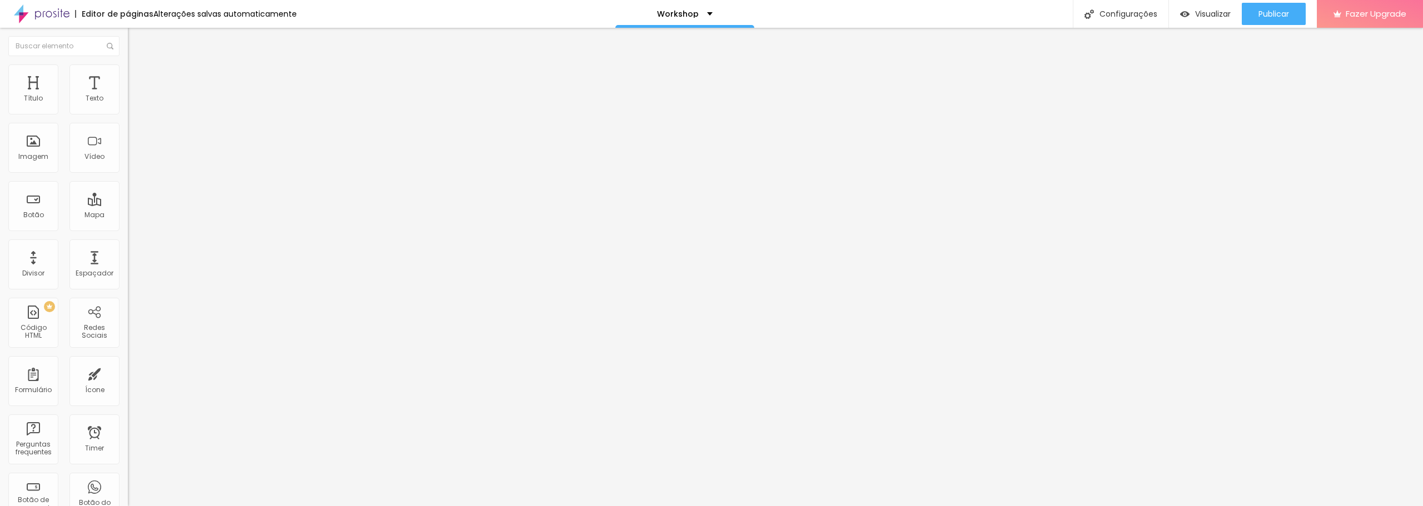
drag, startPoint x: 60, startPoint y: 231, endPoint x: 40, endPoint y: 232, distance: 20.0
click at [128, 229] on input "https://http://wa.me/5585992881711" at bounding box center [194, 223] width 133 height 11
type input "https://wa.me/5585992881711"
click at [128, 285] on div "Editar Botão Conteúdo Estilo Avançado Texto Quero descobrir essa estratégia Ali…" at bounding box center [192, 267] width 128 height 479
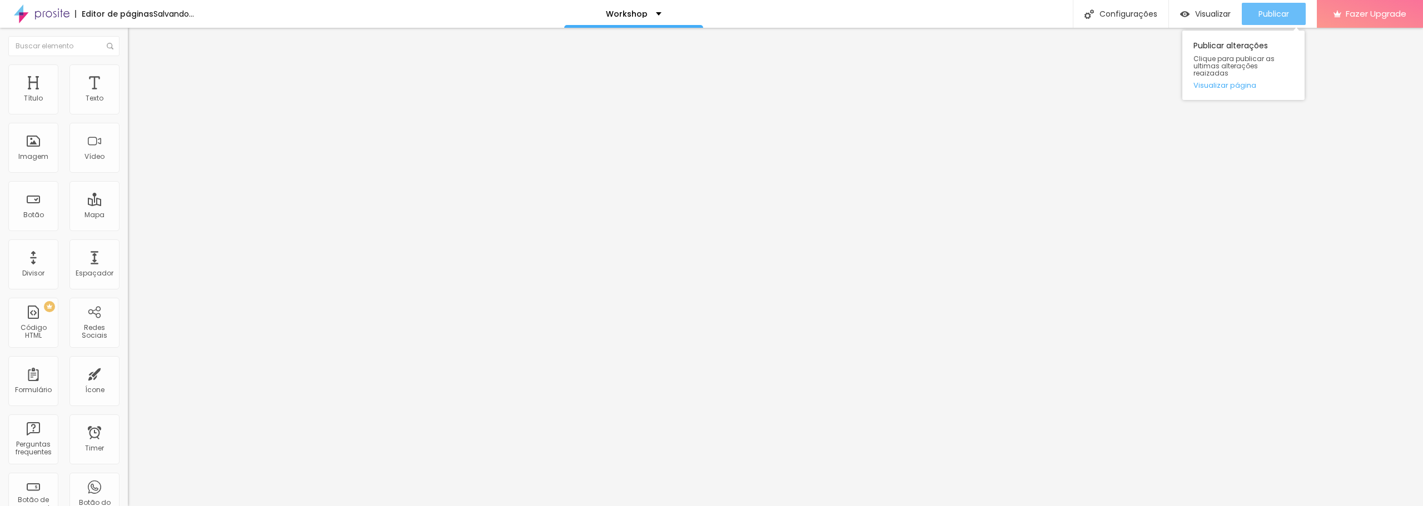
click at [1272, 8] on div "Publicar" at bounding box center [1273, 14] width 31 height 22
drag, startPoint x: 61, startPoint y: 230, endPoint x: 40, endPoint y: 230, distance: 21.1
click at [128, 229] on input "https://http://wa.me/5585992881711" at bounding box center [194, 223] width 133 height 11
type input "https://wa.me/5585992881711"
paste input "https://wa.me/5585992881711"
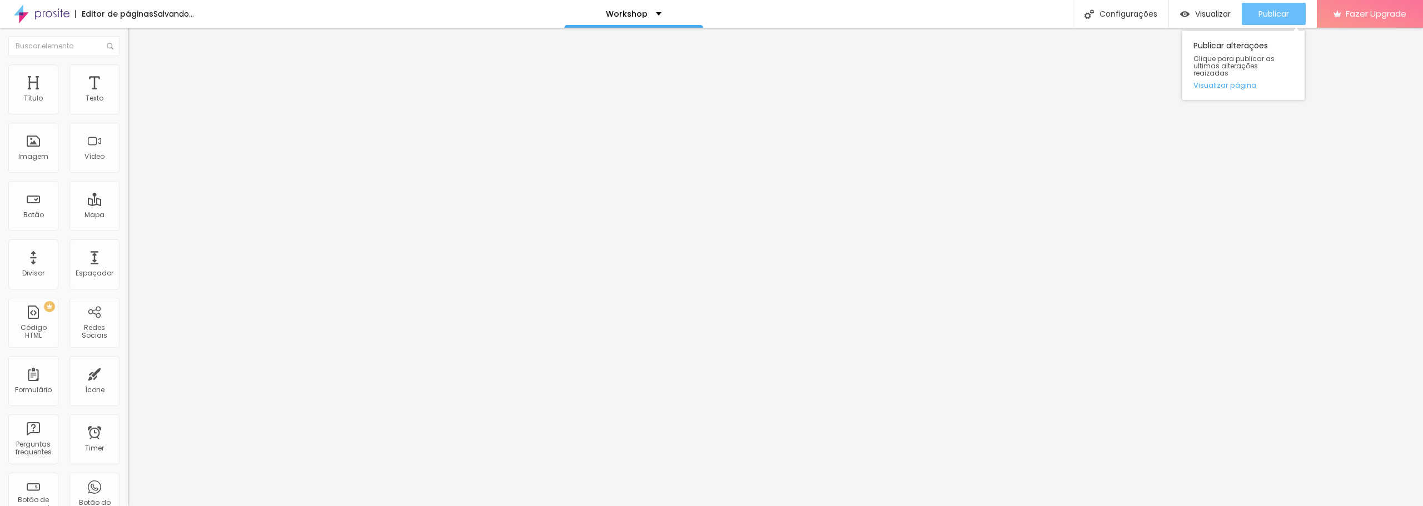
type input "https://wa.me/5585992881711"
click at [1259, 12] on span "Publicar" at bounding box center [1273, 13] width 31 height 9
click at [128, 243] on div at bounding box center [192, 243] width 128 height 0
click at [128, 198] on div "Link" at bounding box center [192, 204] width 128 height 13
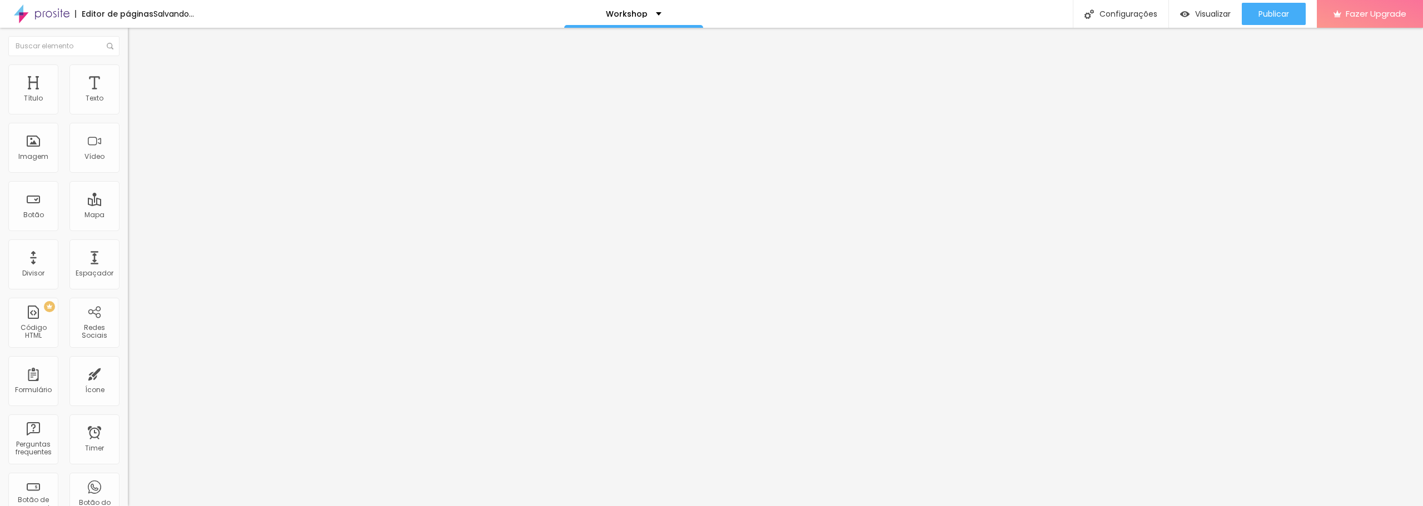
click at [128, 198] on div "Link" at bounding box center [192, 204] width 128 height 13
click at [1268, 14] on span "Publicar" at bounding box center [1273, 13] width 31 height 9
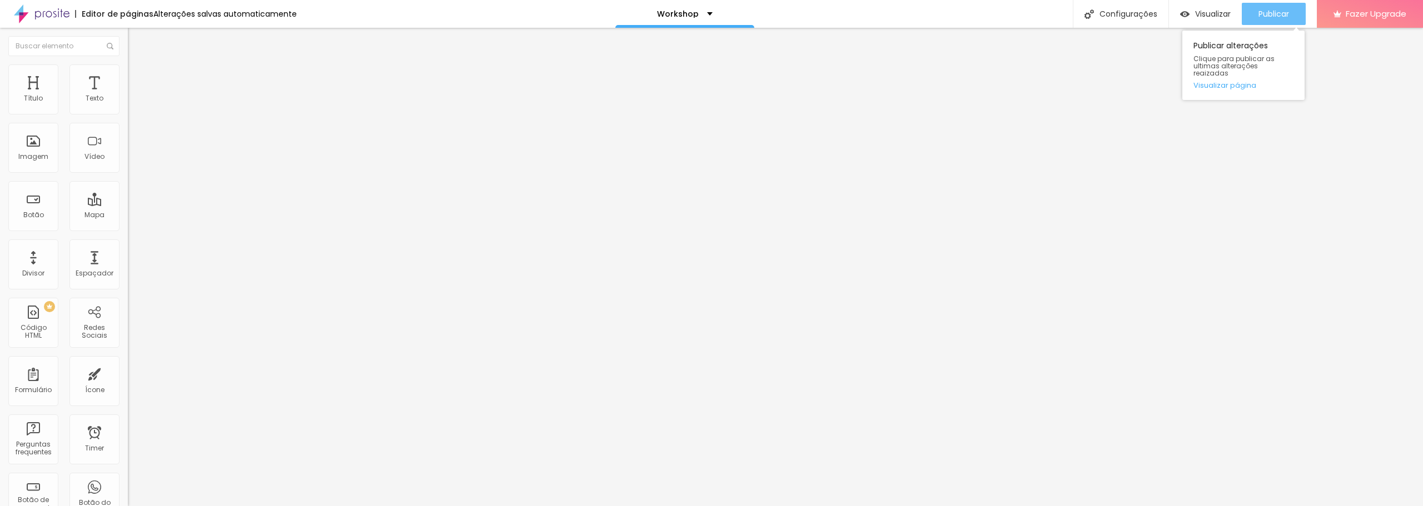
click at [1285, 11] on span "Publicar" at bounding box center [1273, 13] width 31 height 9
